Goal: Task Accomplishment & Management: Use online tool/utility

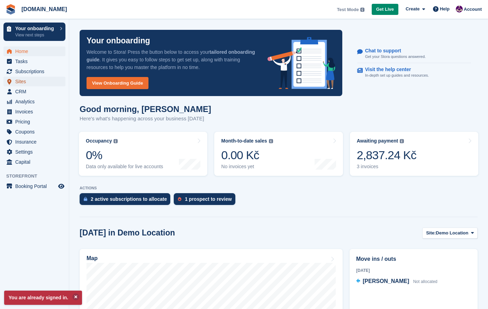
click at [32, 83] on span "Sites" at bounding box center [36, 82] width 42 height 10
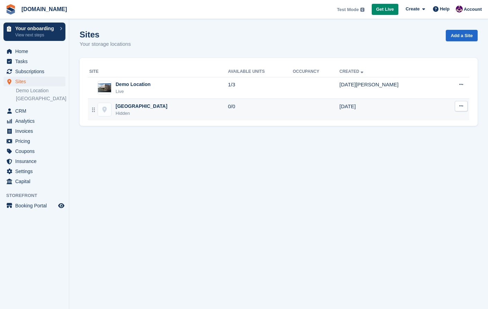
click at [125, 109] on div "[GEOGRAPHIC_DATA]" at bounding box center [142, 106] width 52 height 7
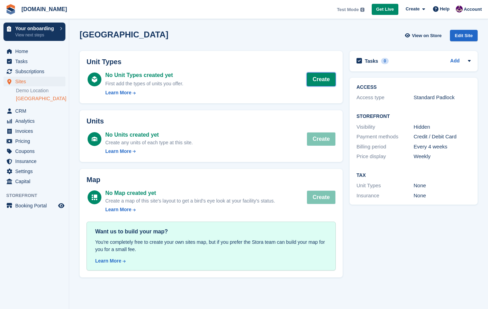
click at [325, 82] on link "Create" at bounding box center [321, 79] width 29 height 14
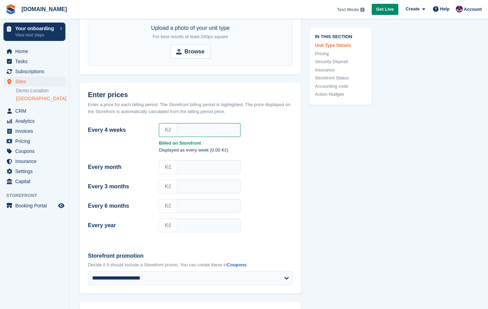
scroll to position [302, 0]
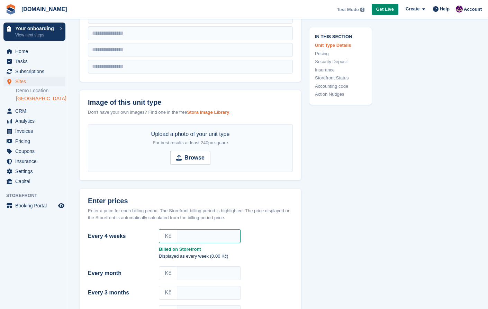
click at [207, 112] on strong "Stora Image Library" at bounding box center [208, 111] width 42 height 5
